Goal: Find specific page/section: Find specific page/section

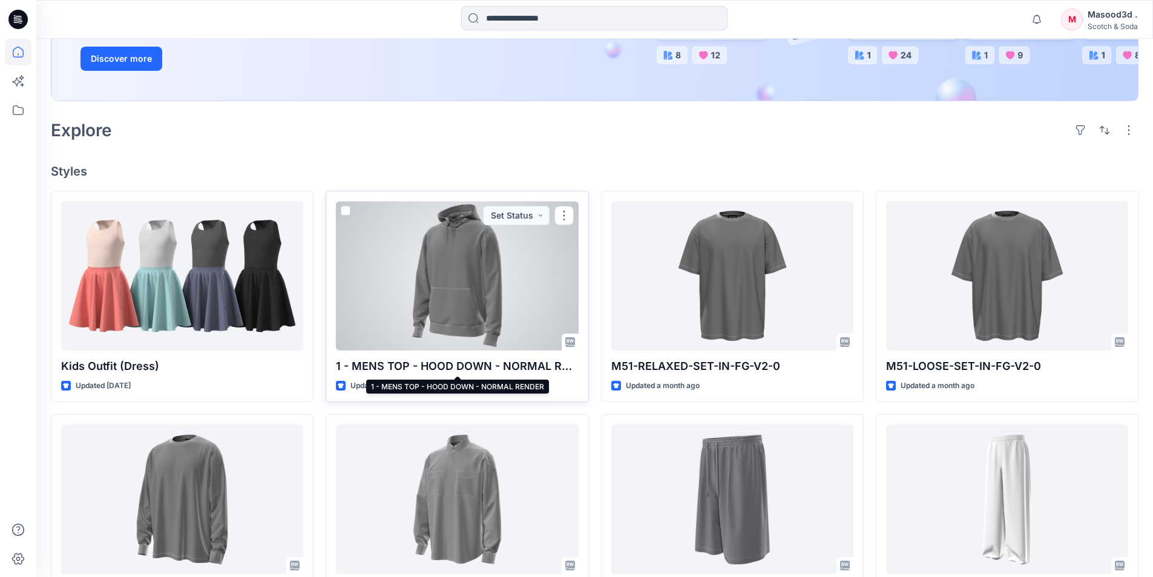
scroll to position [242, 0]
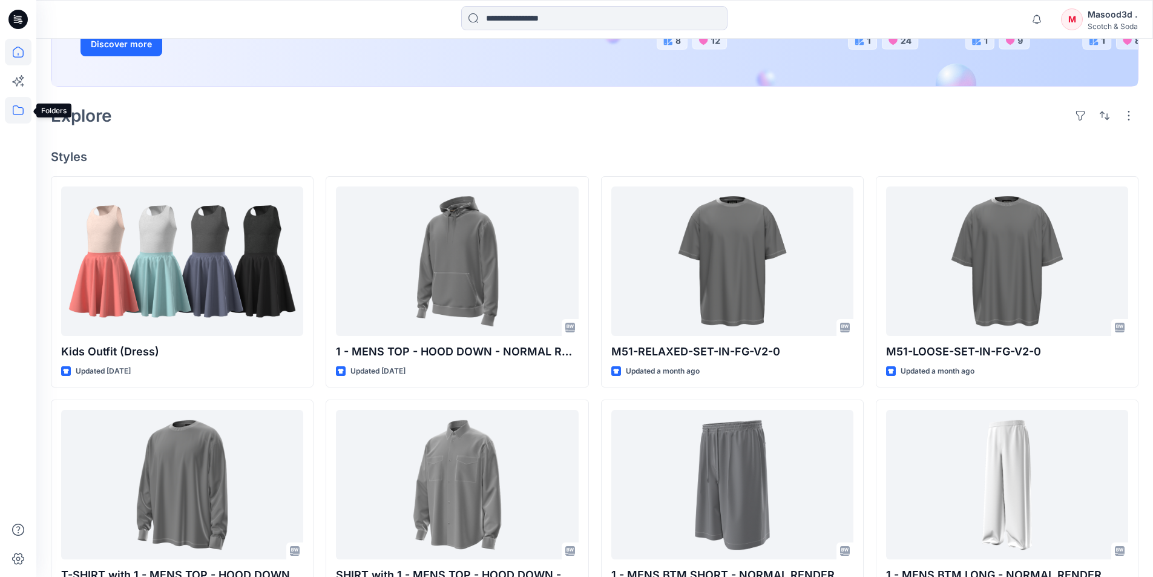
click at [21, 108] on icon at bounding box center [18, 110] width 27 height 27
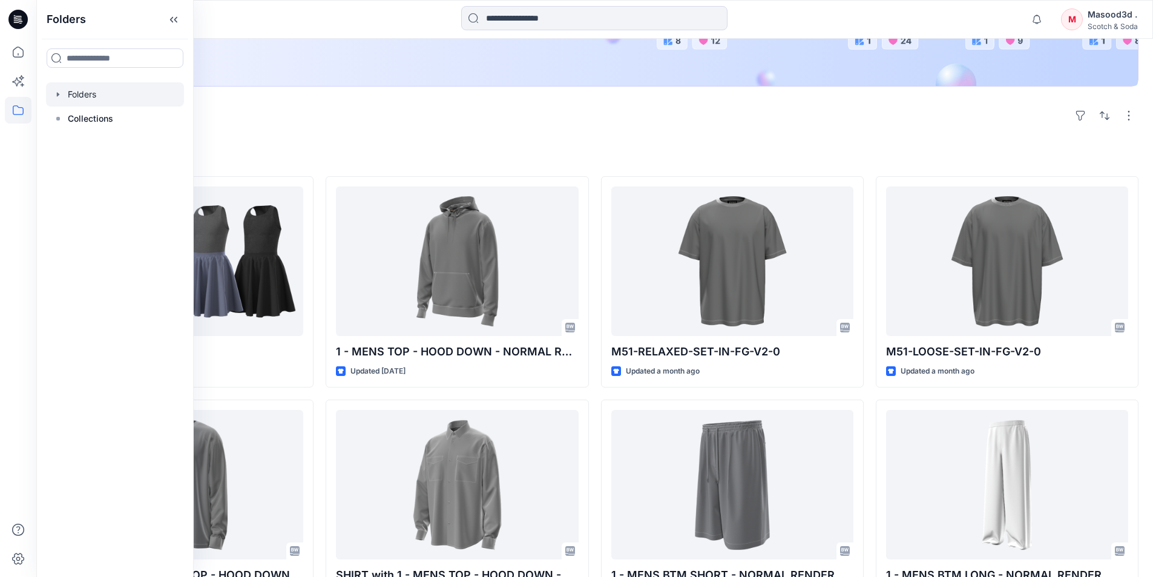
click at [60, 97] on icon "button" at bounding box center [58, 95] width 10 height 10
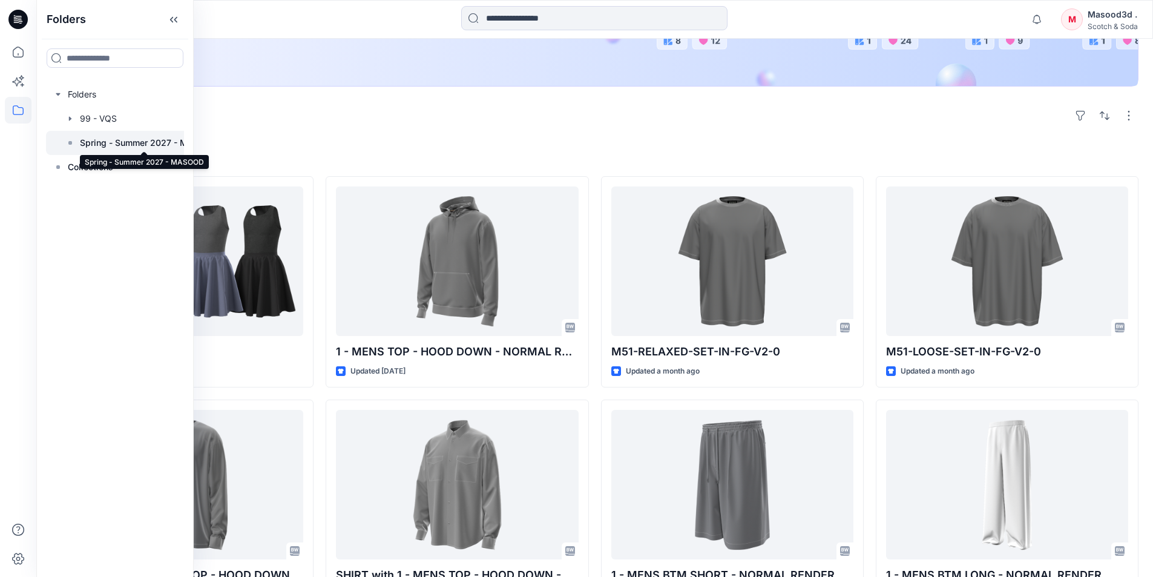
click at [117, 143] on p "Spring - Summer 2027 - MASOOD" at bounding box center [144, 143] width 128 height 15
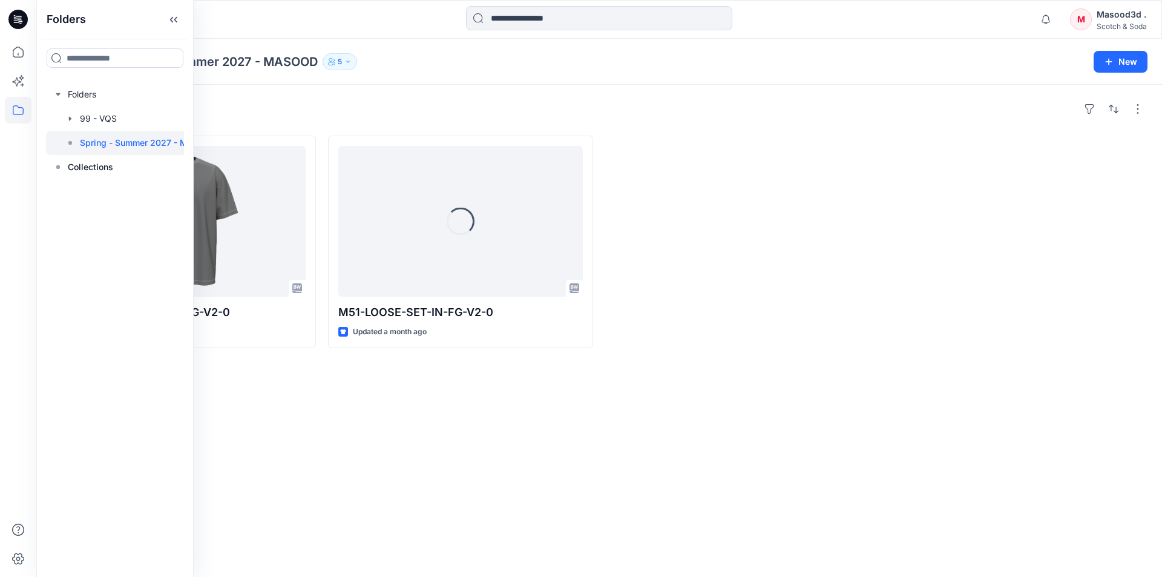
click at [323, 105] on div "Styles" at bounding box center [599, 108] width 1097 height 19
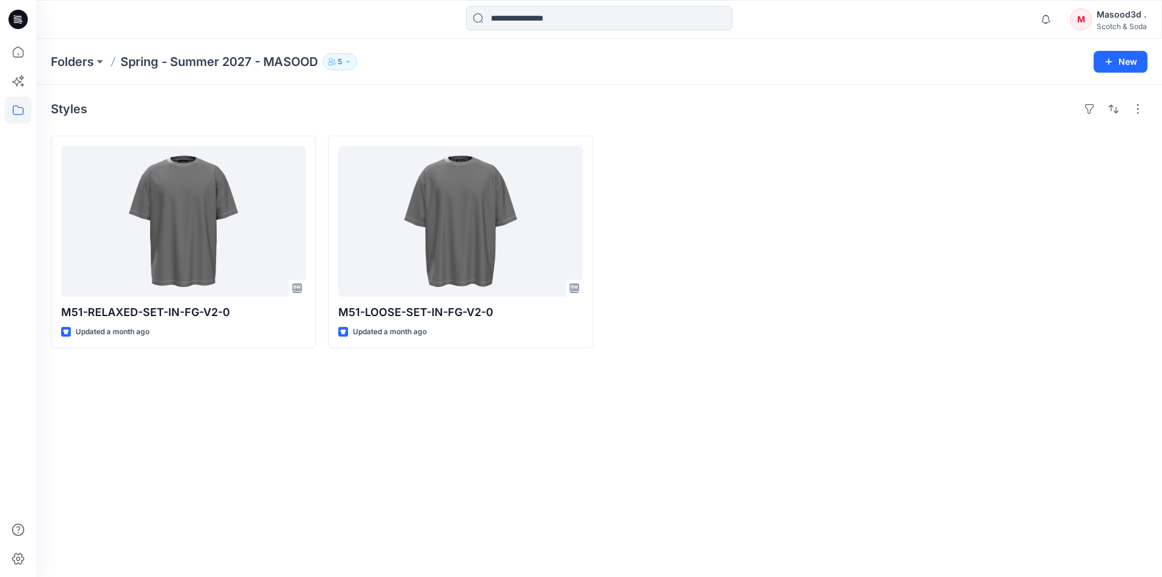
click at [356, 63] on button "5" at bounding box center [340, 61] width 35 height 17
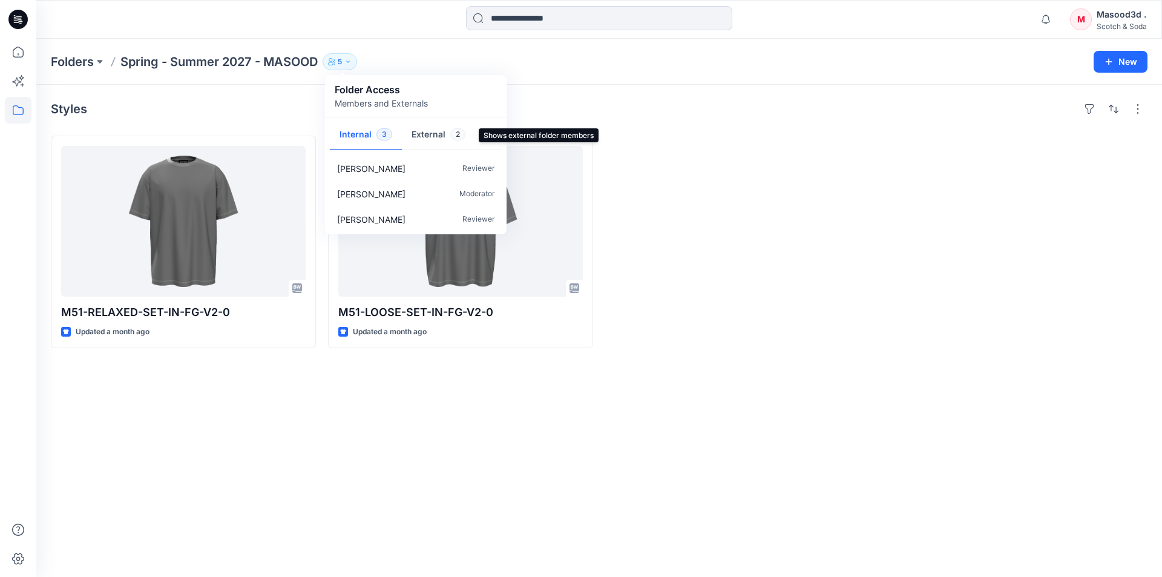
click at [432, 136] on button "External 2" at bounding box center [438, 135] width 73 height 31
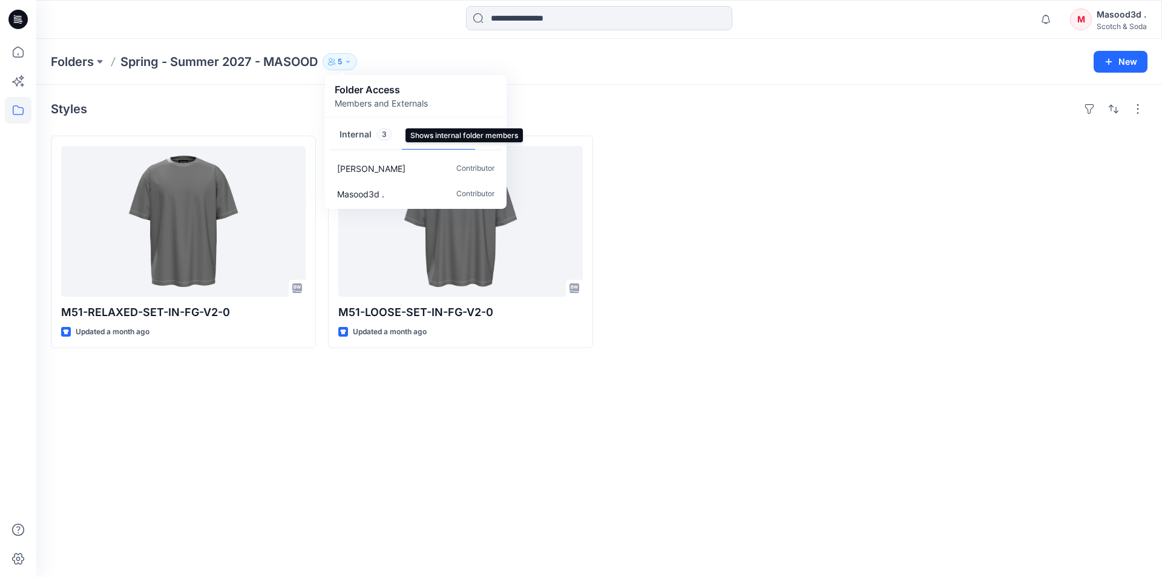
click at [349, 137] on button "Internal 3" at bounding box center [366, 135] width 72 height 31
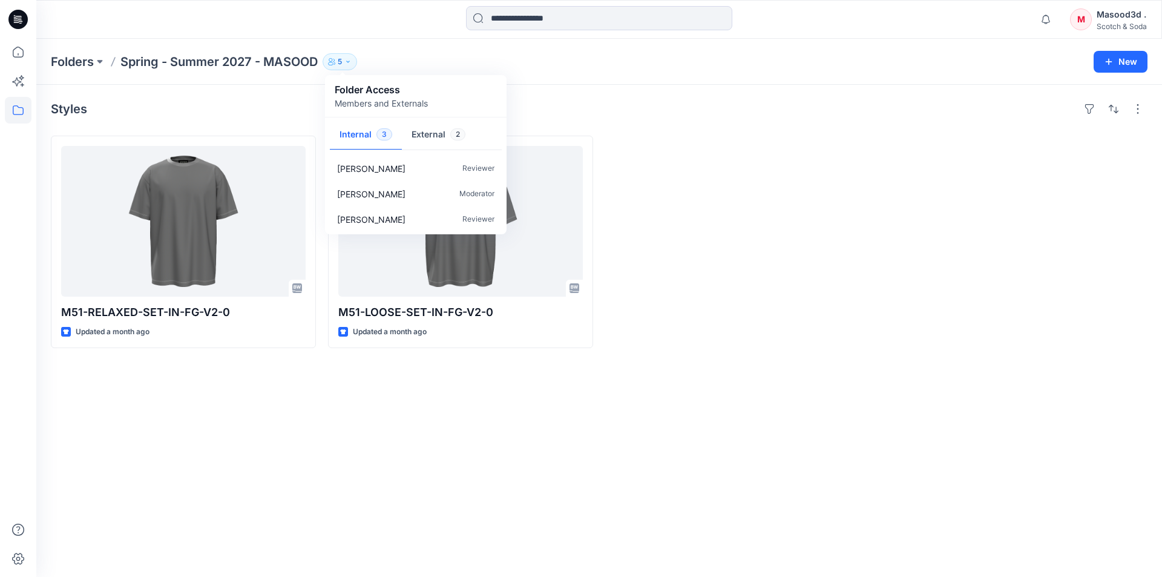
click at [624, 118] on div "Styles" at bounding box center [599, 108] width 1097 height 19
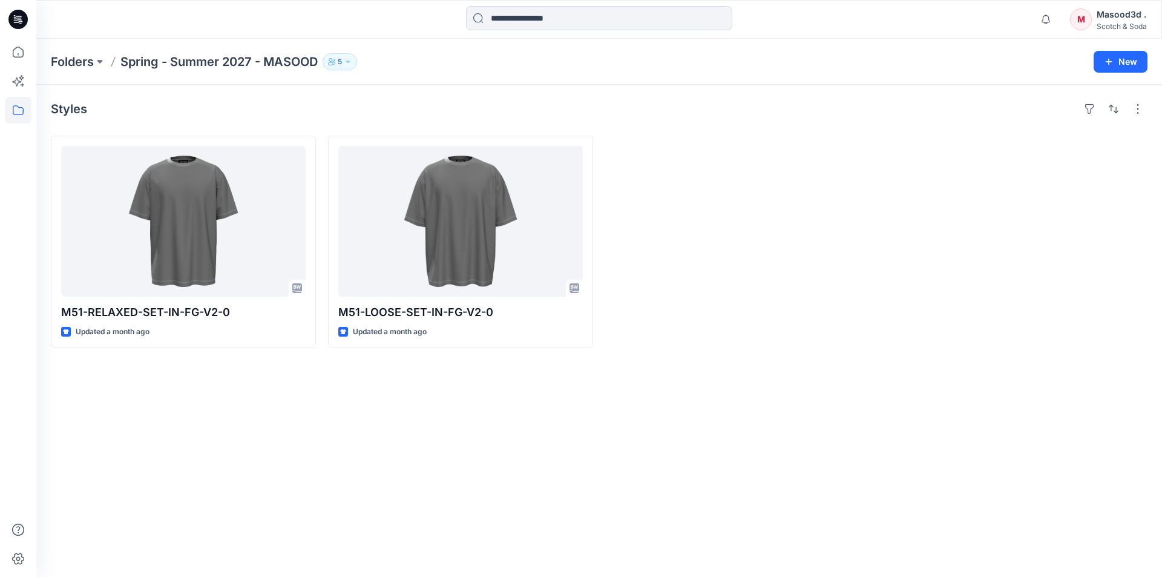
click at [338, 61] on button "5" at bounding box center [340, 61] width 35 height 17
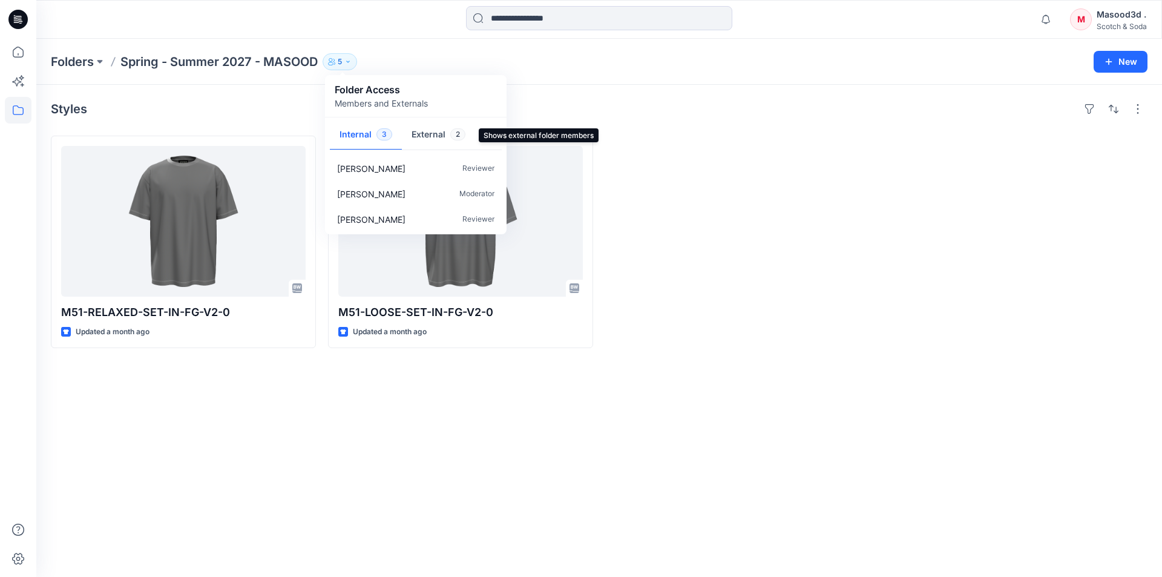
click at [417, 136] on button "External 2" at bounding box center [438, 135] width 73 height 31
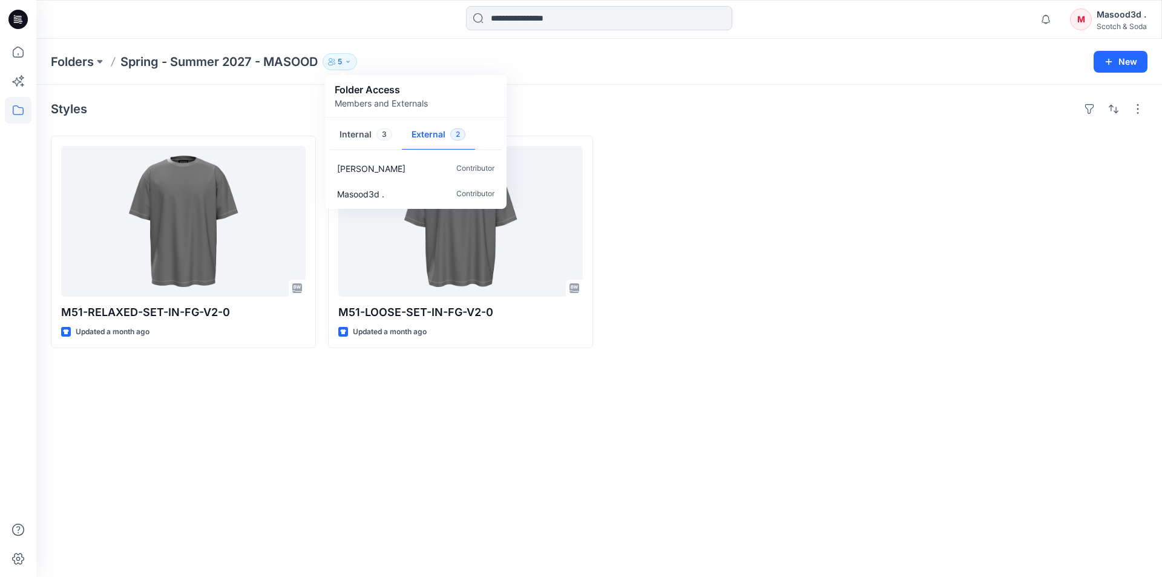
click at [536, 124] on div "Styles M51-RELAXED-SET-IN-FG-V2-0 Updated a month ago M51-LOOSE-SET-IN-FG-V2-0 …" at bounding box center [599, 331] width 1126 height 492
